Goal: Information Seeking & Learning: Learn about a topic

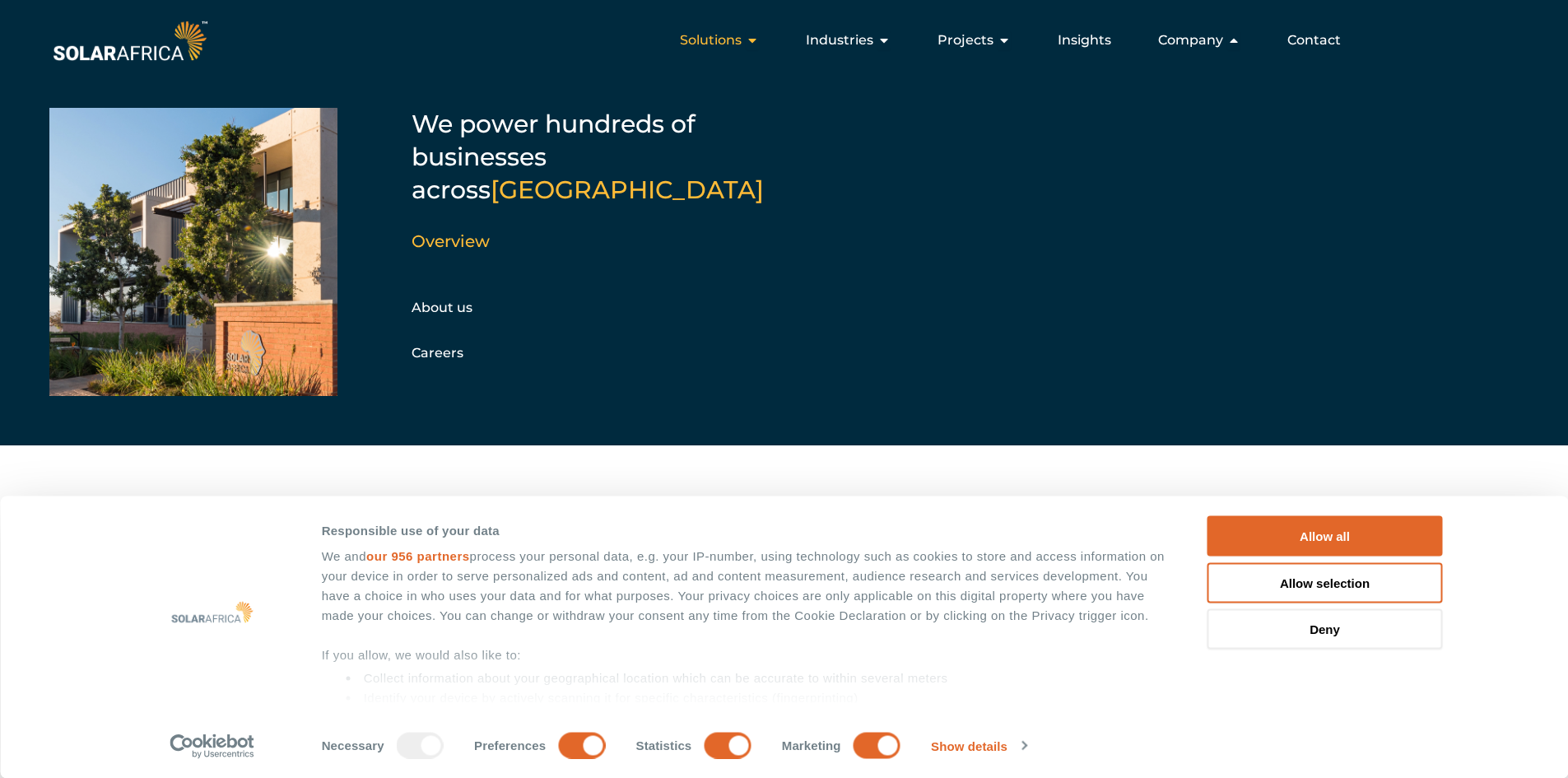
click at [754, 39] on icon "Menu" at bounding box center [753, 41] width 13 height 13
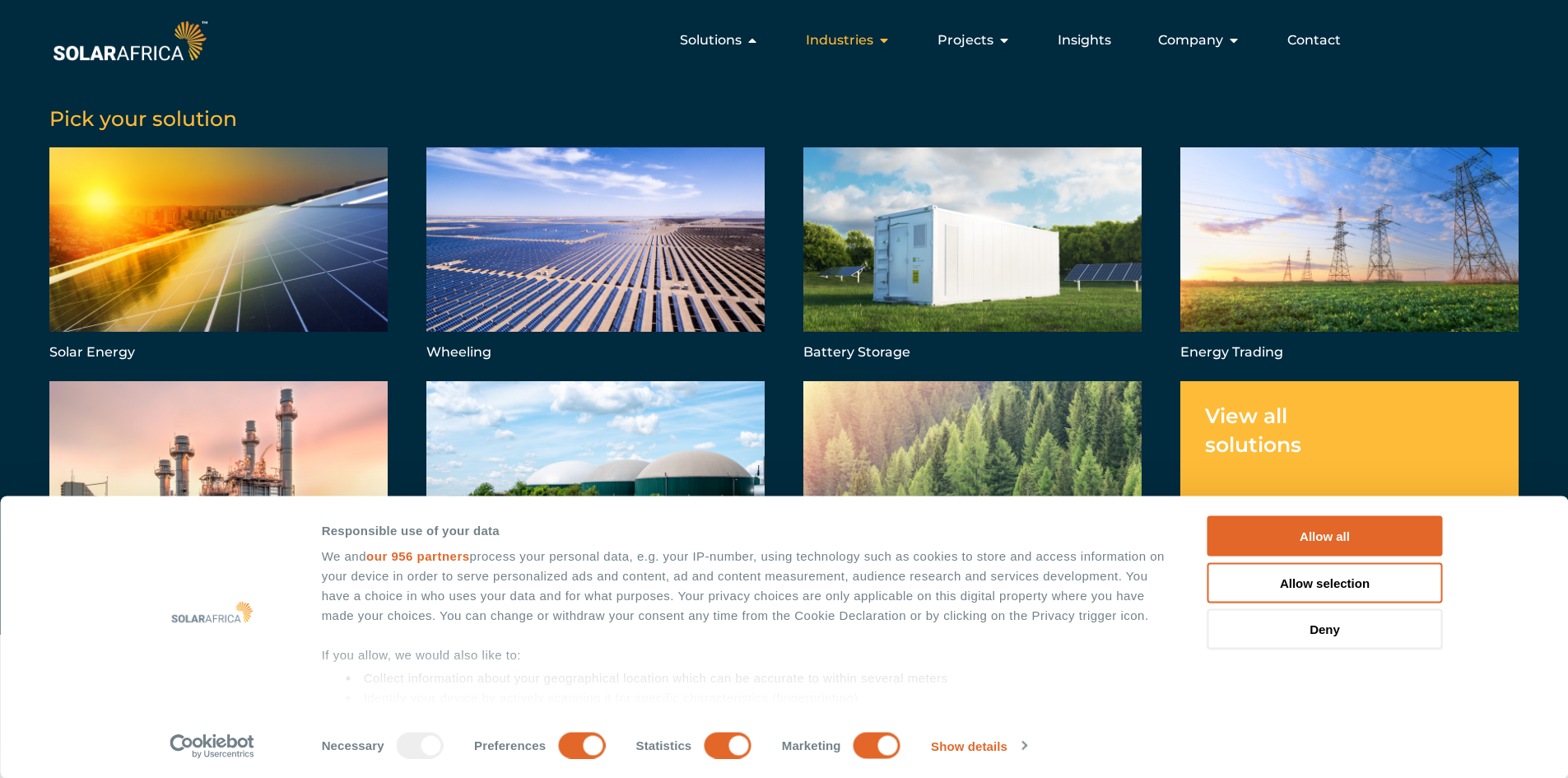
click at [879, 37] on div "Industries Close Industries Open Industries" at bounding box center [848, 41] width 111 height 33
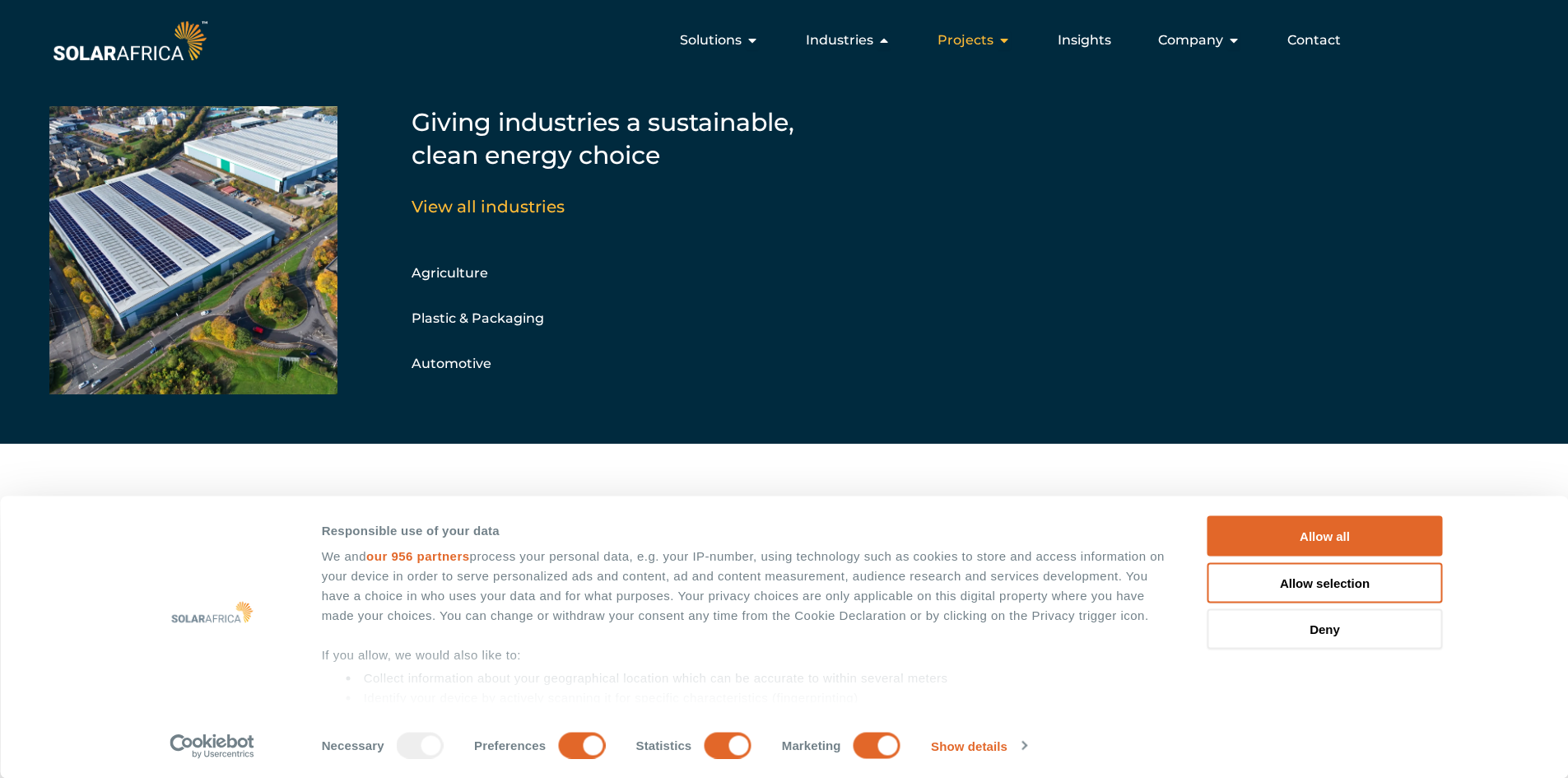
click at [1008, 37] on icon "Menu" at bounding box center [1004, 41] width 13 height 13
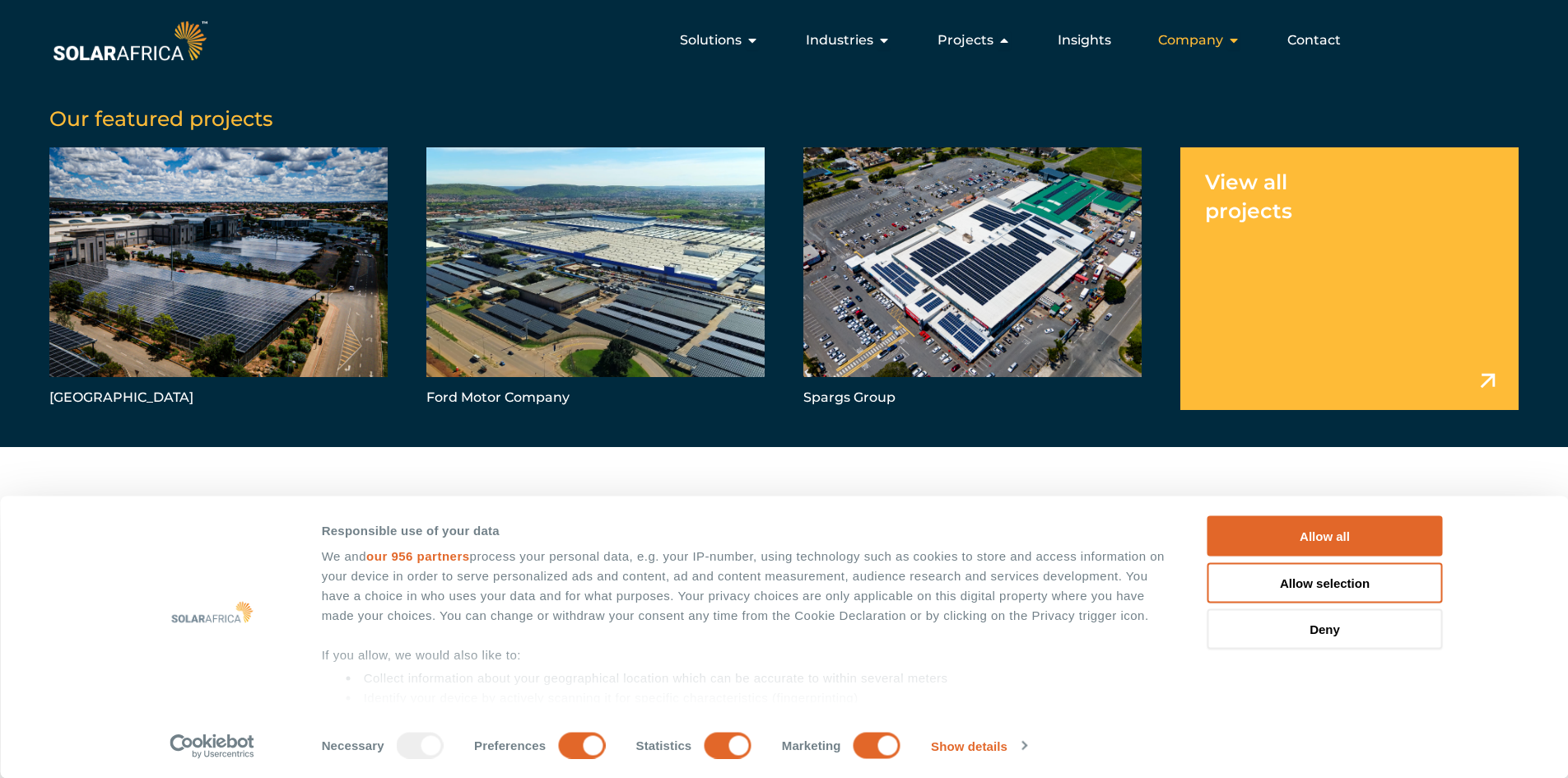
click at [1239, 42] on icon "Menu" at bounding box center [1234, 41] width 13 height 13
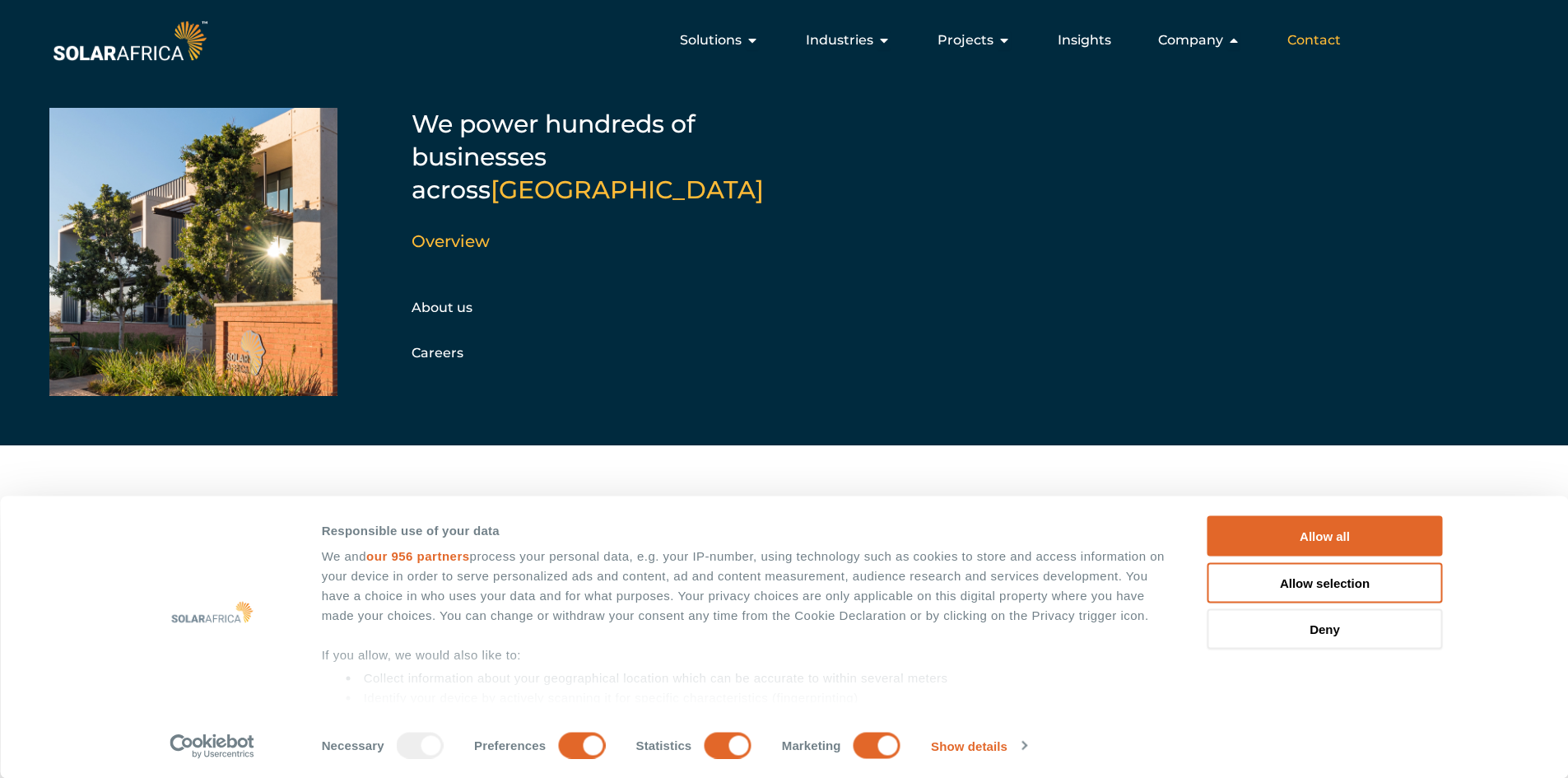
click at [1293, 39] on span "Contact" at bounding box center [1314, 41] width 53 height 20
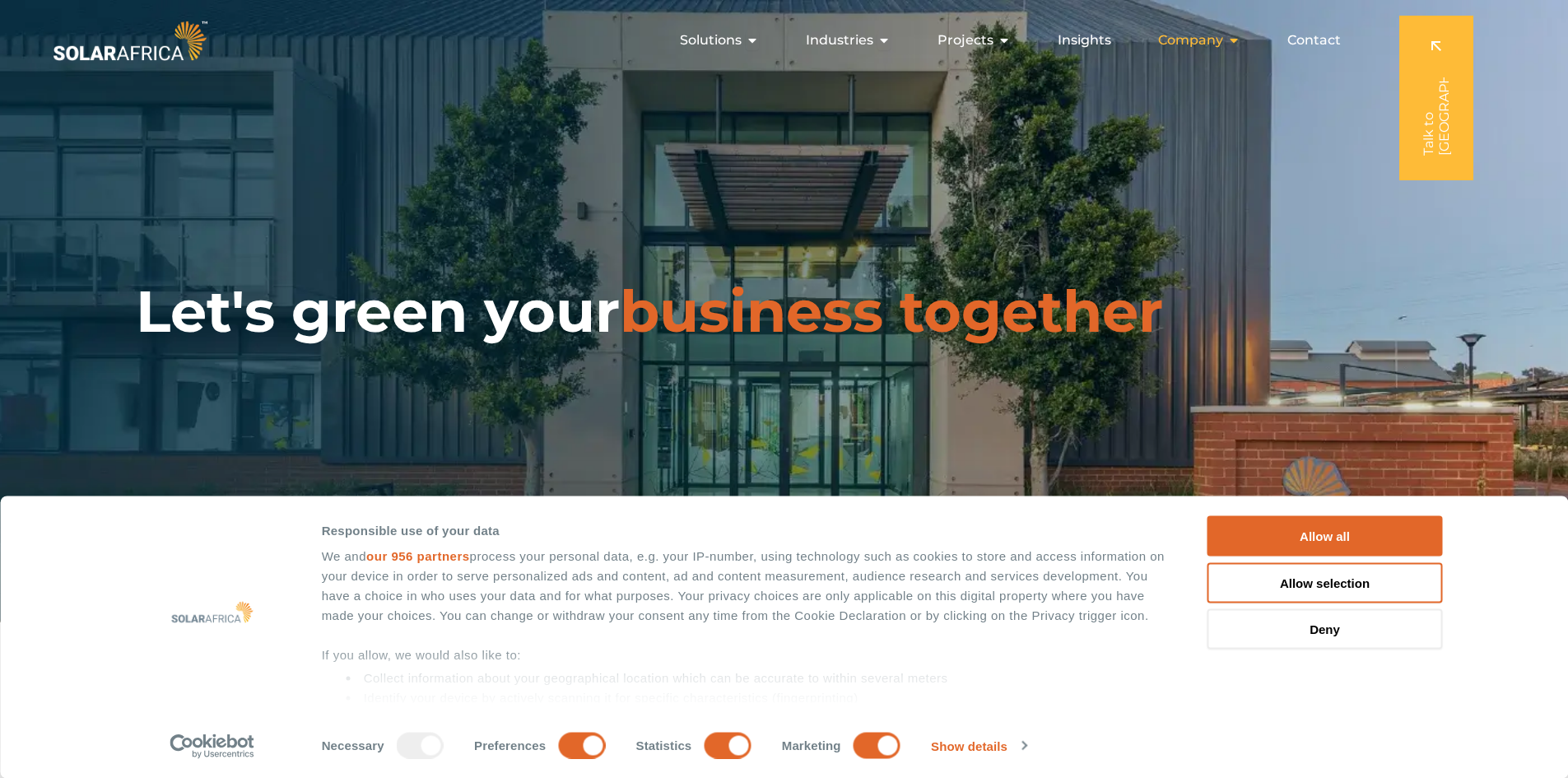
click at [1232, 41] on icon "Menu" at bounding box center [1234, 41] width 13 height 13
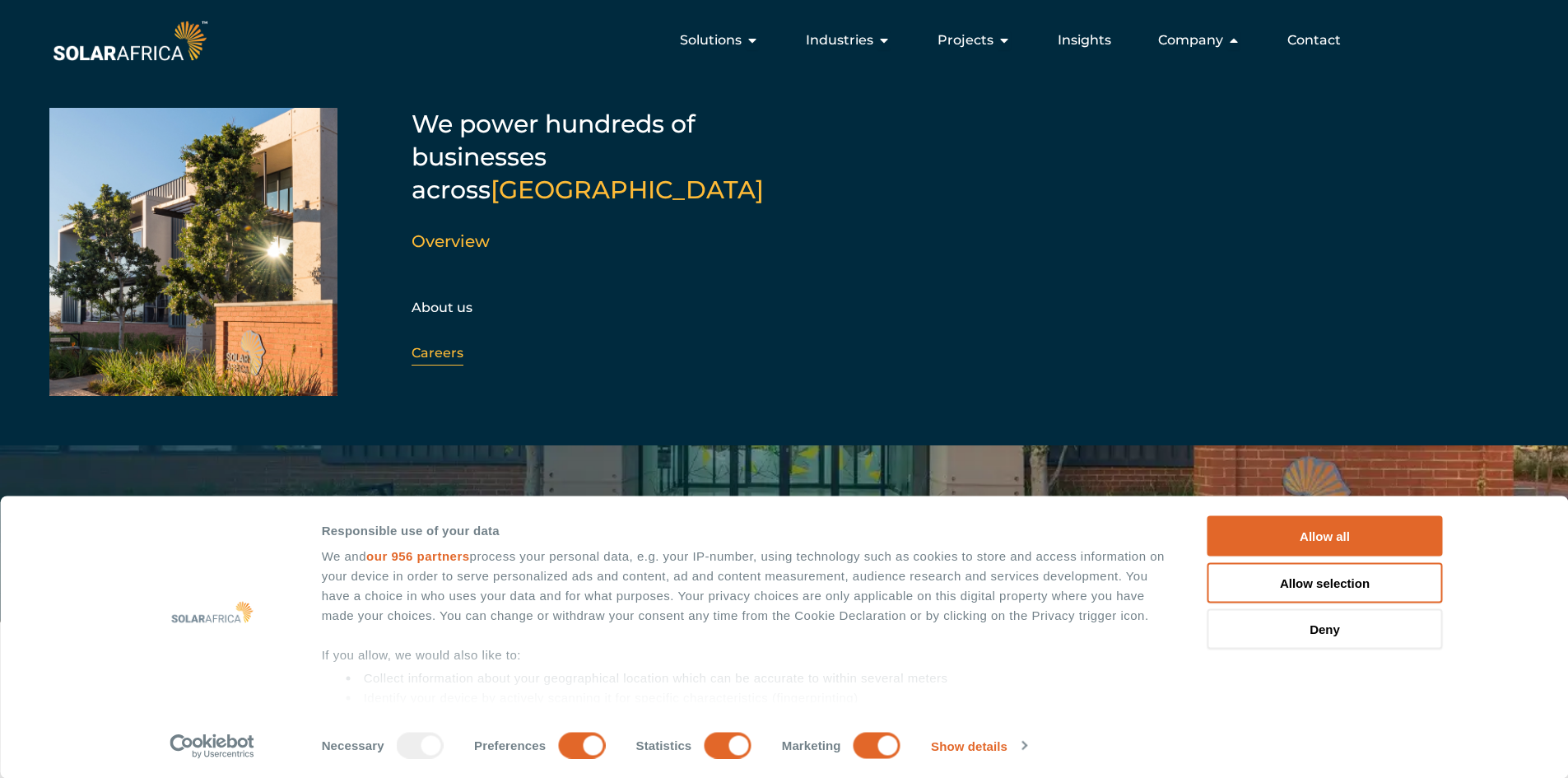
click at [447, 345] on link "Careers" at bounding box center [437, 352] width 52 height 16
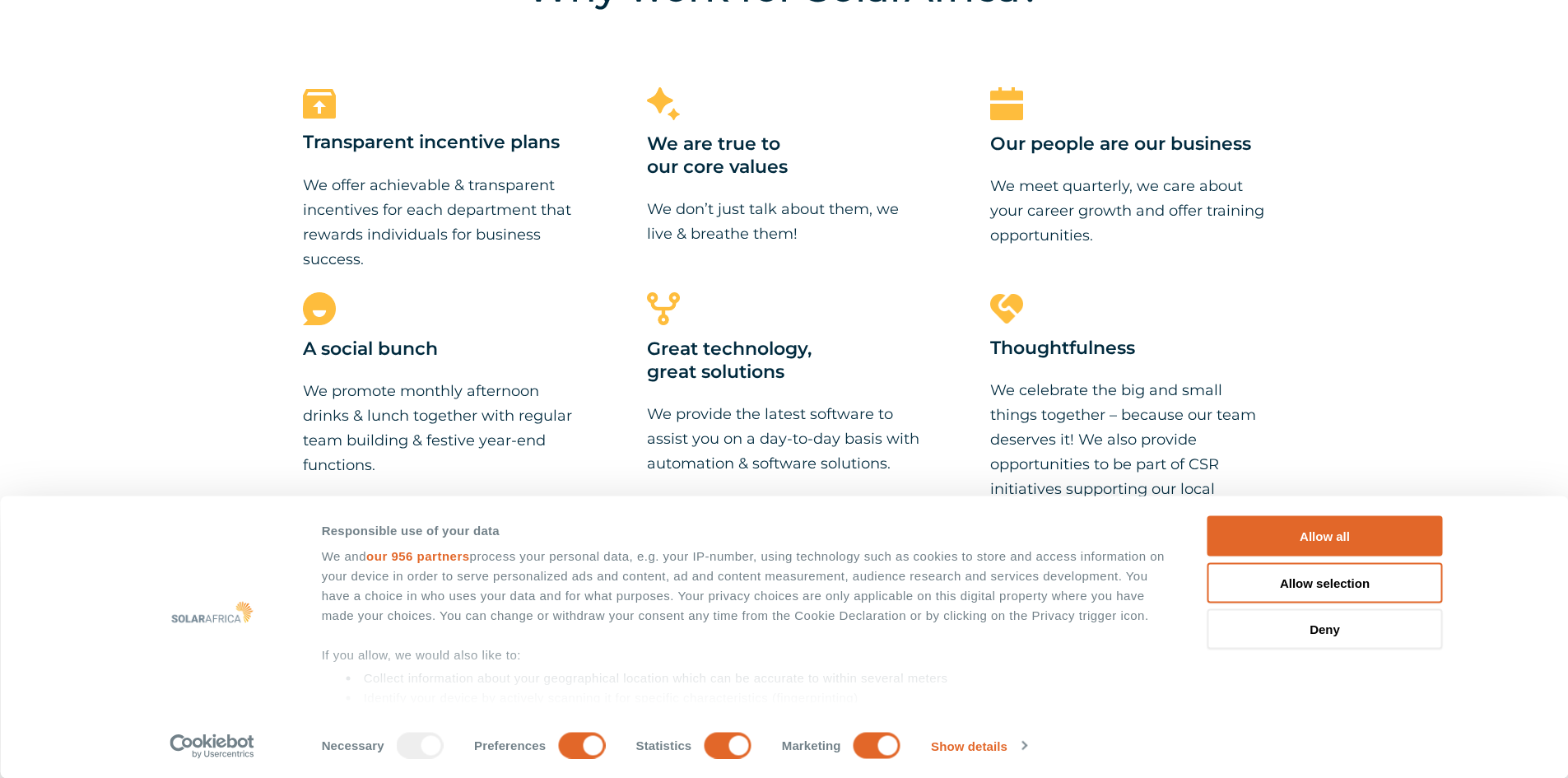
scroll to position [1805, 0]
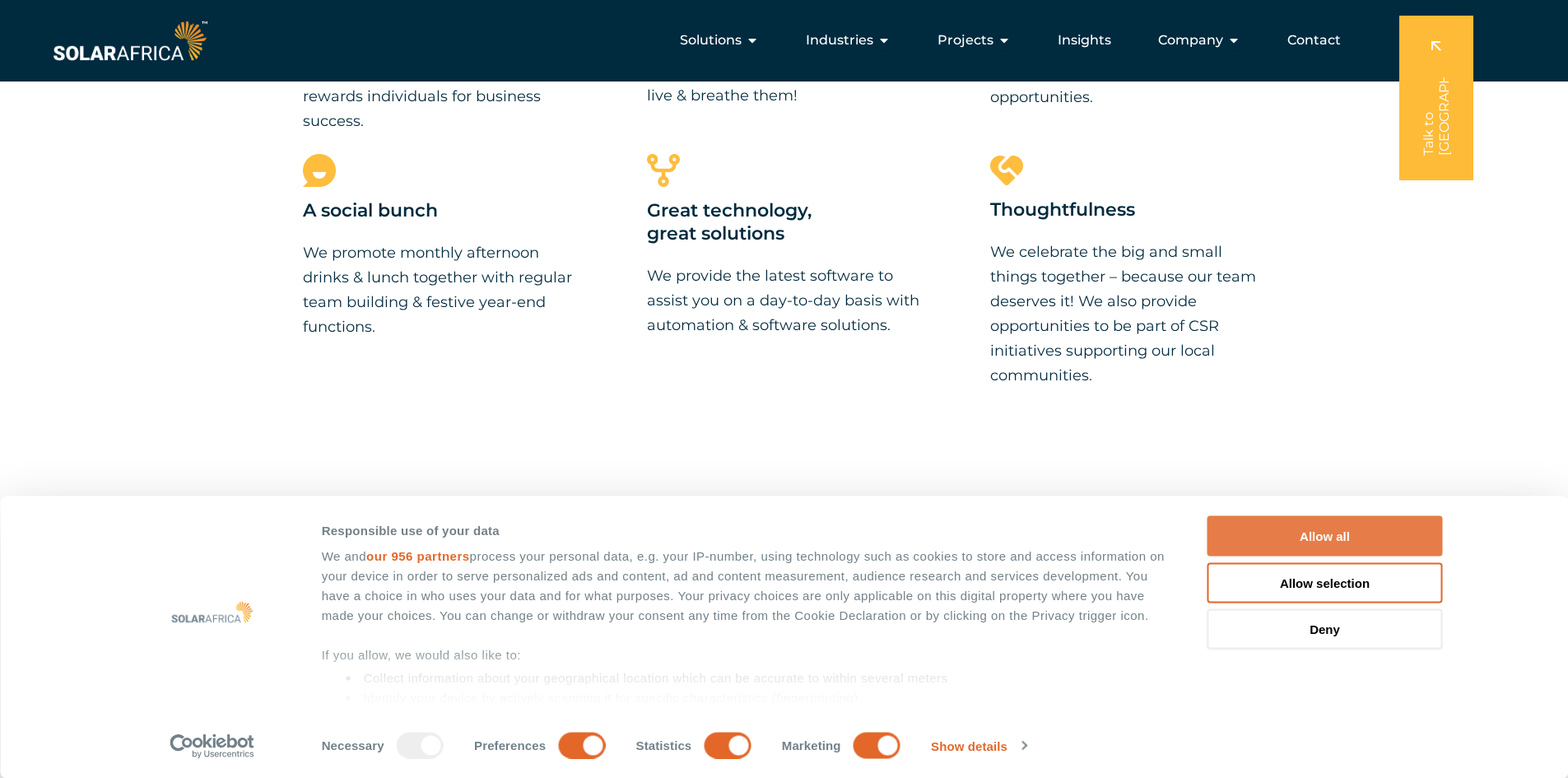
click at [1256, 540] on button "Allow all" at bounding box center [1325, 536] width 236 height 40
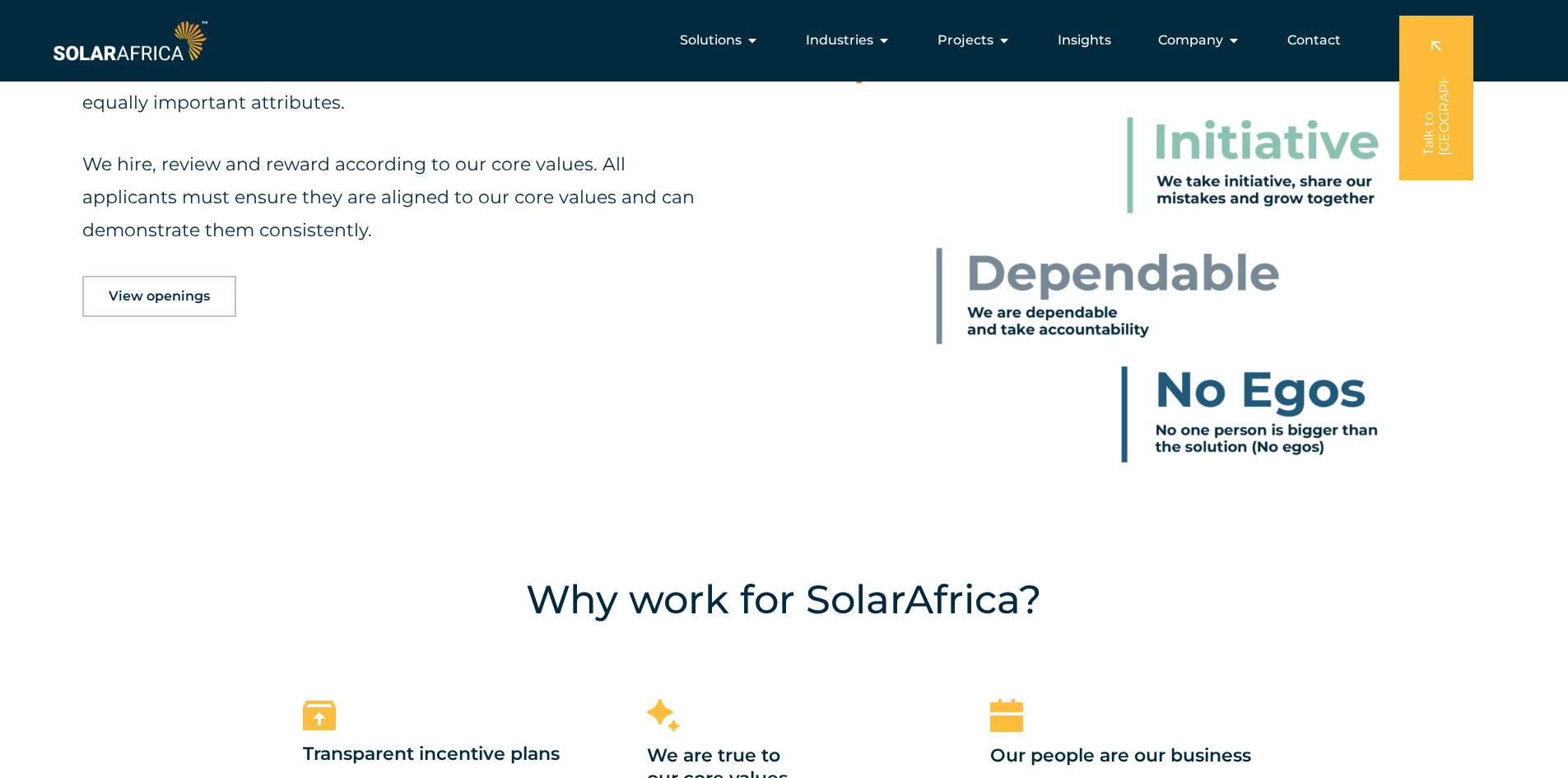
scroll to position [981, 0]
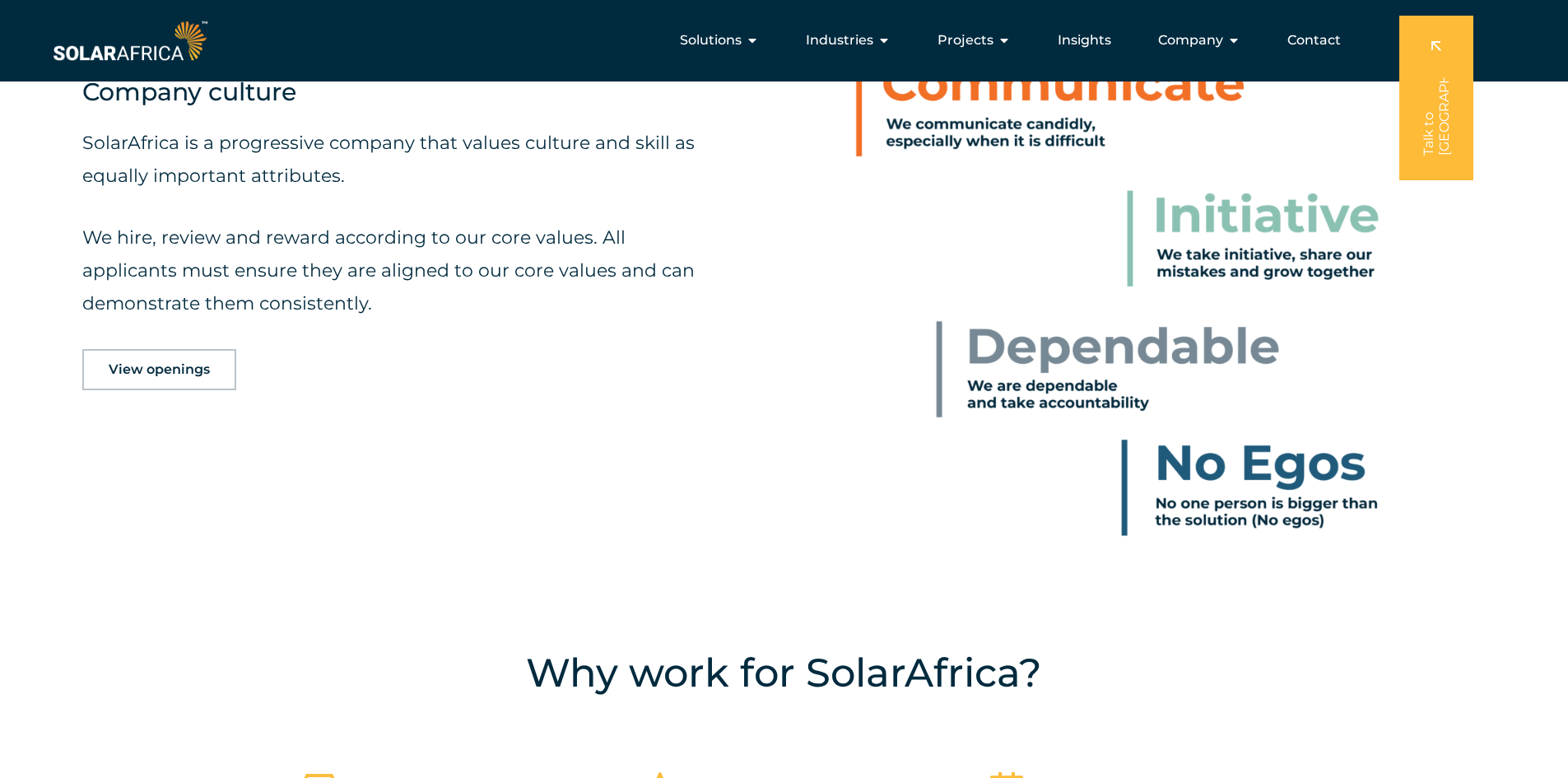
click at [177, 375] on span "View openings" at bounding box center [159, 370] width 102 height 13
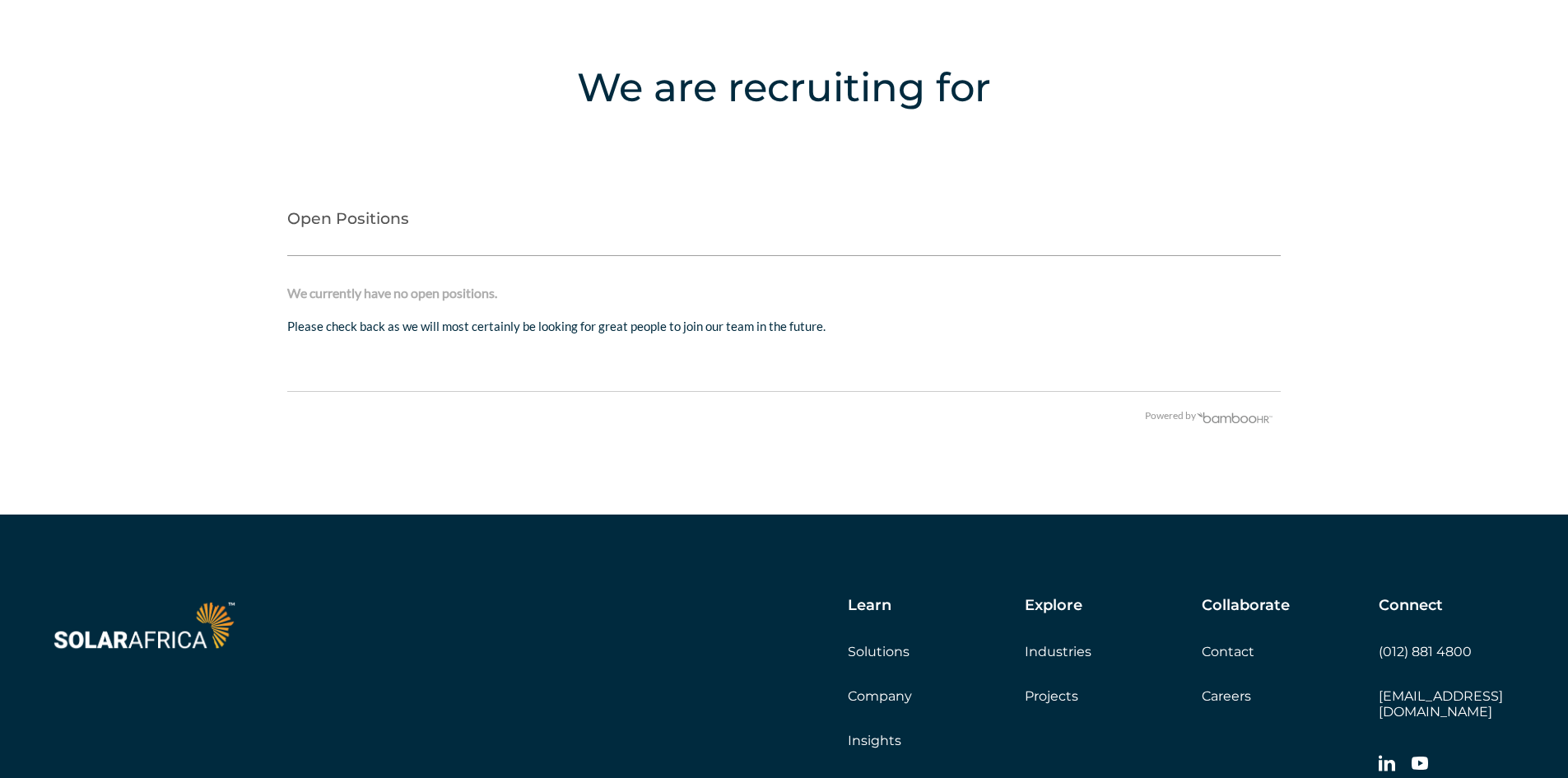
scroll to position [3373, 0]
